Goal: Find contact information: Find contact information

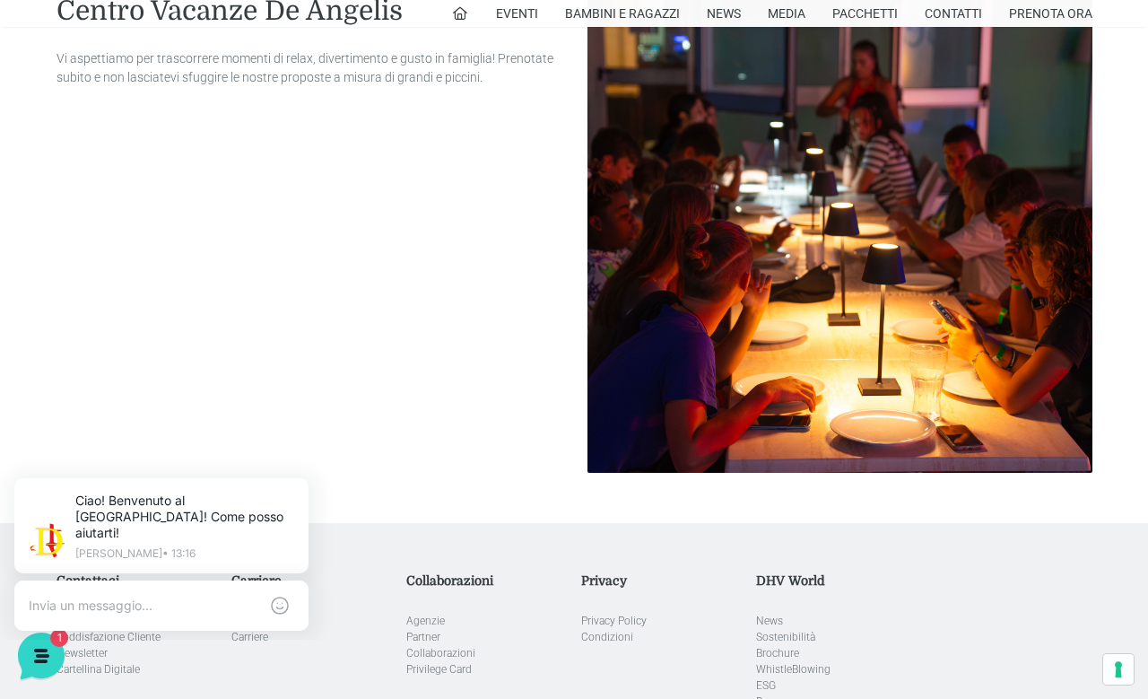
scroll to position [2008, 0]
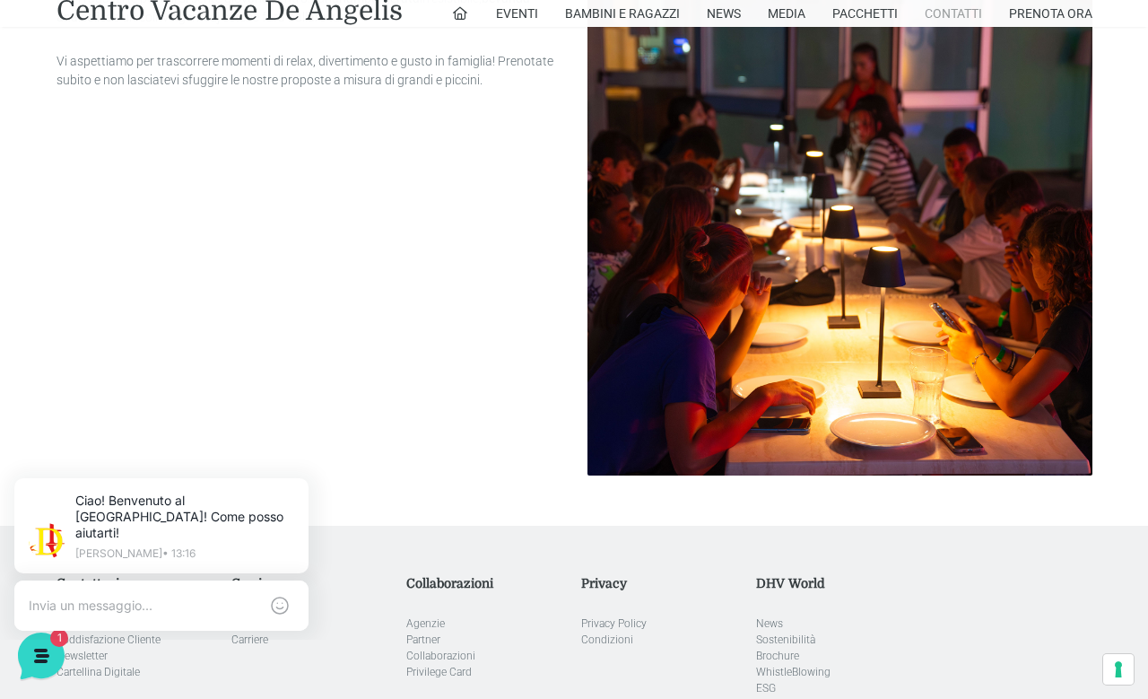
click at [946, 14] on link "Contatti" at bounding box center [953, 13] width 57 height 27
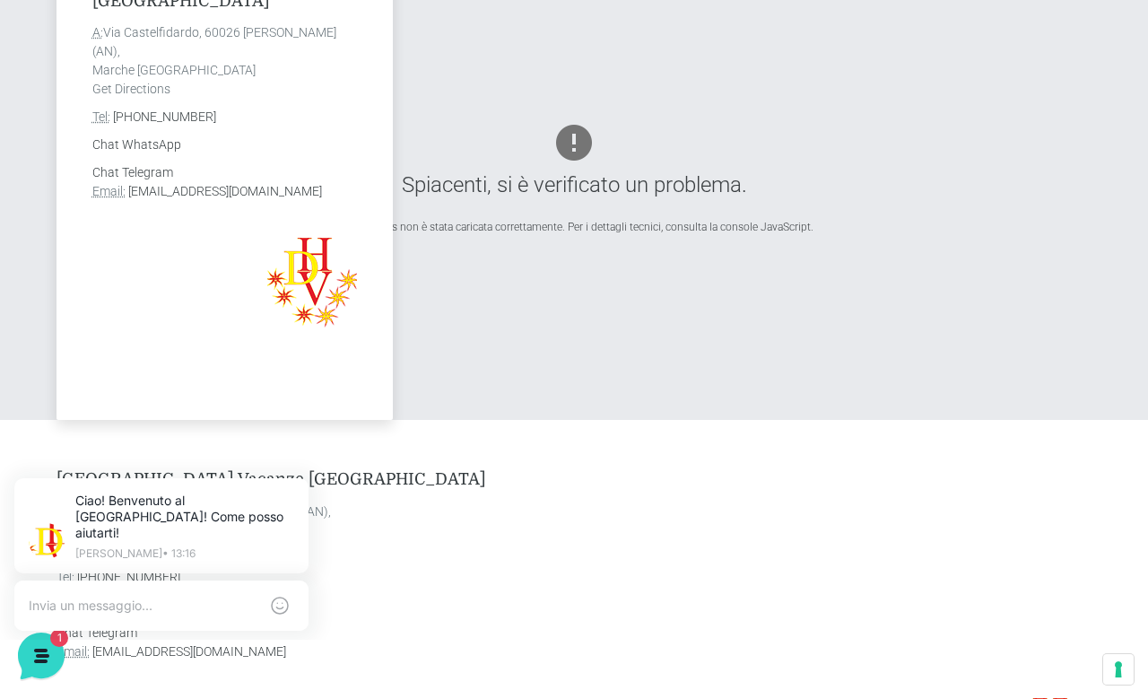
scroll to position [713, 0]
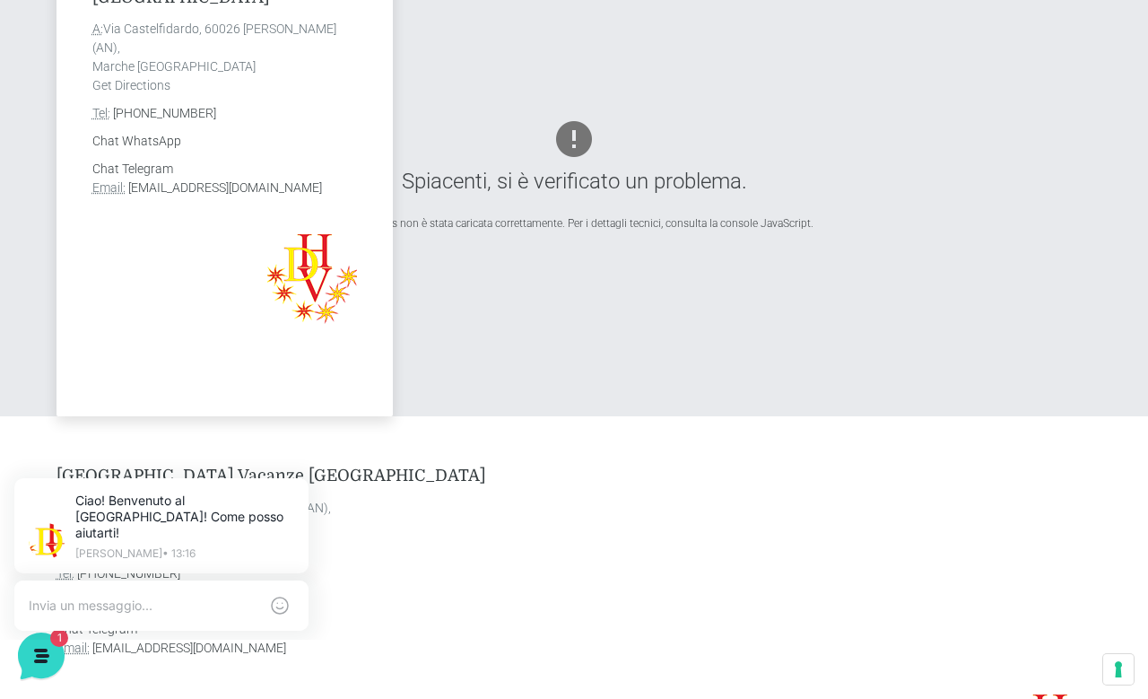
drag, startPoint x: 356, startPoint y: 186, endPoint x: 127, endPoint y: 194, distance: 229.8
click at [127, 194] on div "[GEOGRAPHIC_DATA] Vacanze De Angelis A: [STREET_ADDRESS][PERSON_NAME] Get Direc…" at bounding box center [225, 175] width 336 height 484
copy link "[EMAIL_ADDRESS][DOMAIN_NAME]"
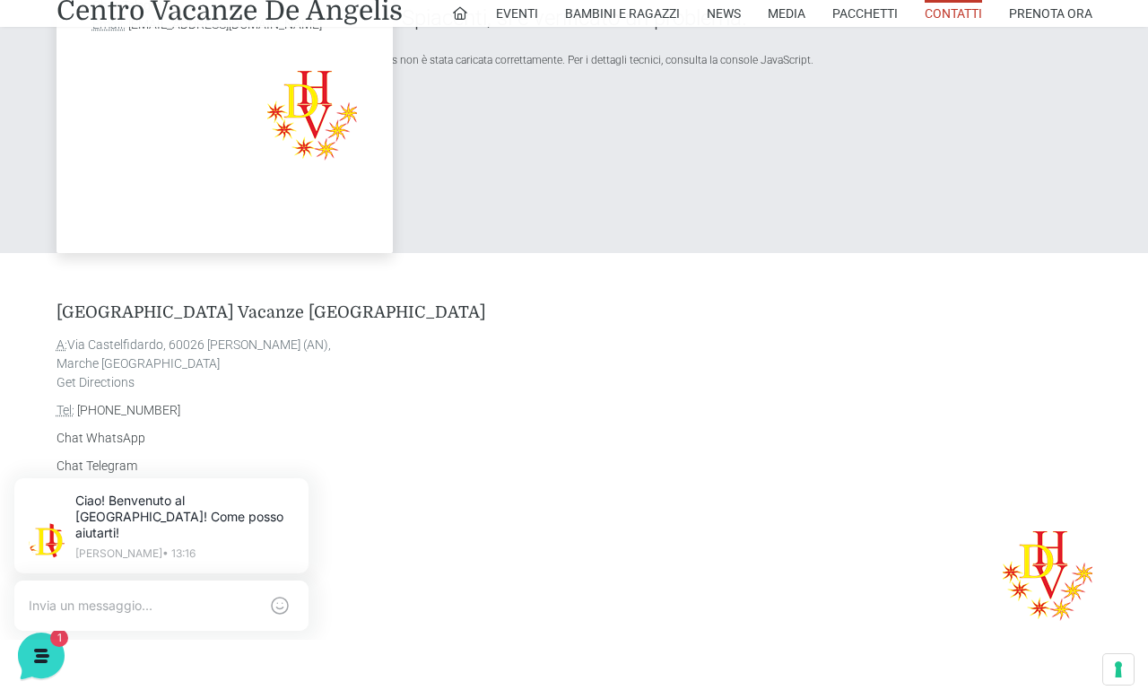
scroll to position [881, 0]
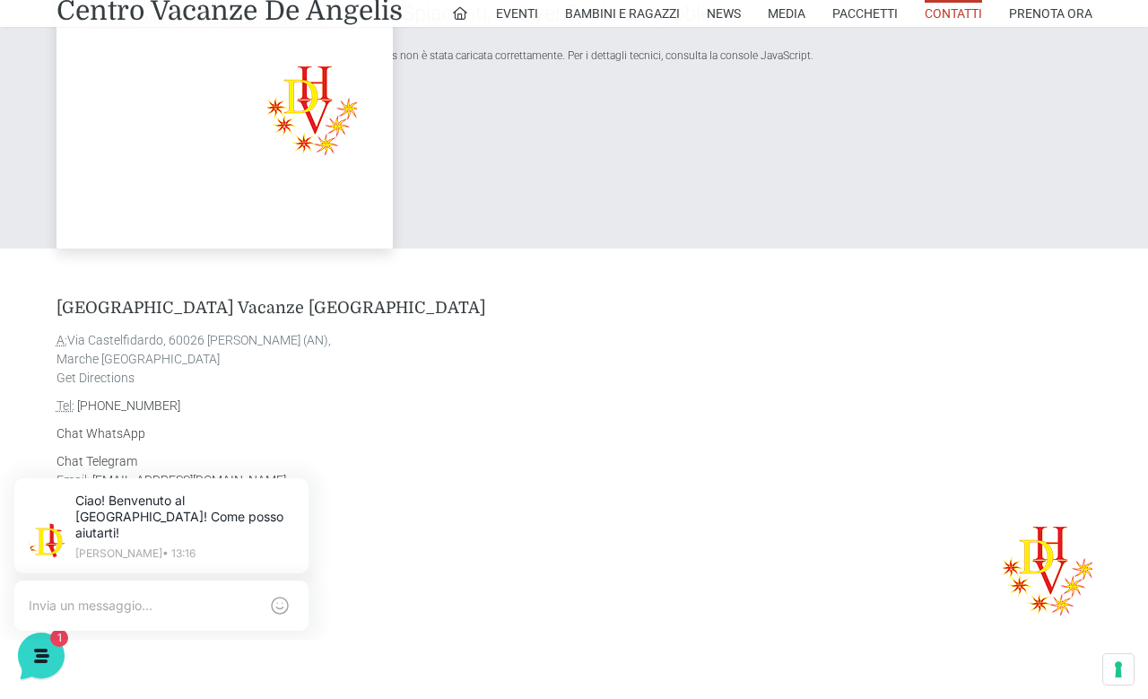
drag, startPoint x: 206, startPoint y: 339, endPoint x: 371, endPoint y: 344, distance: 164.3
click at [370, 344] on address "A: Via Castelfidardo, 60026 Marcelli di Numana (AN), Marche Italia Get Directio…" at bounding box center [575, 359] width 1036 height 57
copy address "Marcelli di Numana (AN),"
